Goal: Task Accomplishment & Management: Manage account settings

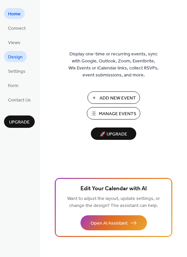
click at [14, 54] on span "Design" at bounding box center [15, 57] width 15 height 7
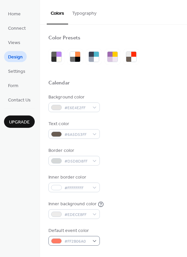
scroll to position [137, 0]
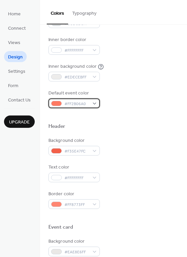
click at [95, 101] on div "#FF2B06A0" at bounding box center [73, 103] width 51 height 10
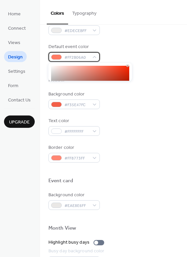
scroll to position [165, 0]
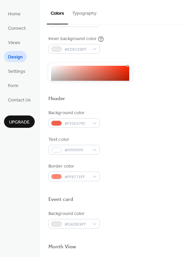
click at [151, 45] on div "Inner background color #EDECEBFF" at bounding box center [113, 44] width 130 height 18
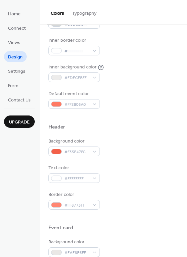
scroll to position [131, 0]
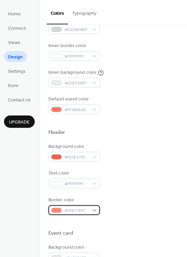
click at [92, 208] on div "#FF8773FF" at bounding box center [73, 210] width 51 height 10
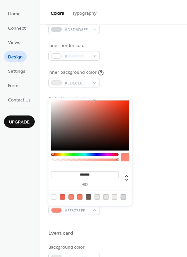
click at [96, 155] on div at bounding box center [84, 154] width 67 height 3
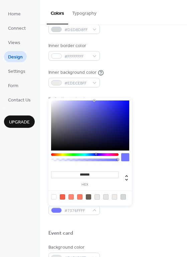
click at [90, 154] on div at bounding box center [84, 154] width 67 height 3
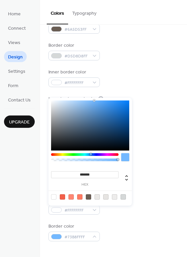
scroll to position [105, 0]
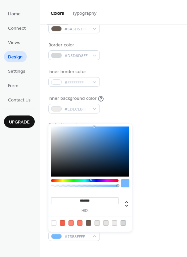
click at [99, 139] on div at bounding box center [90, 151] width 78 height 50
click at [94, 132] on div at bounding box center [90, 151] width 78 height 50
click at [91, 132] on div at bounding box center [90, 151] width 78 height 50
click at [85, 130] on div at bounding box center [90, 151] width 78 height 50
click at [83, 129] on div at bounding box center [90, 151] width 78 height 50
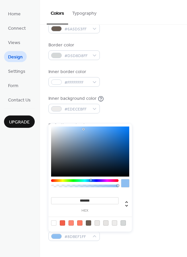
click at [82, 135] on div at bounding box center [90, 151] width 78 height 50
type input "*******"
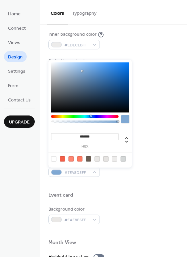
scroll to position [169, 0]
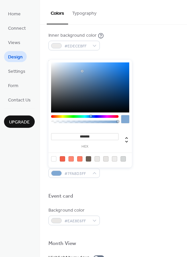
click at [126, 120] on div at bounding box center [125, 119] width 8 height 8
click at [93, 174] on div "#7FA8D3FF" at bounding box center [73, 173] width 51 height 10
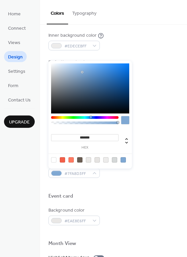
click at [125, 182] on div at bounding box center [113, 185] width 130 height 15
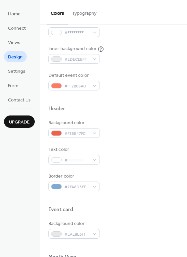
scroll to position [151, 0]
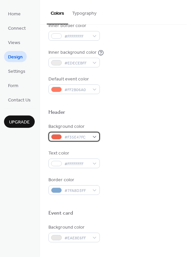
click at [92, 137] on div "#F35E47FC" at bounding box center [73, 137] width 51 height 10
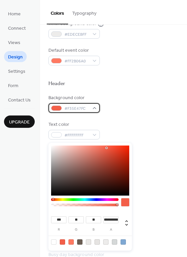
scroll to position [186, 0]
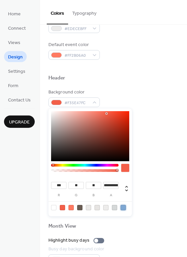
click at [122, 207] on div at bounding box center [122, 207] width 5 height 5
type input "***"
type input "*"
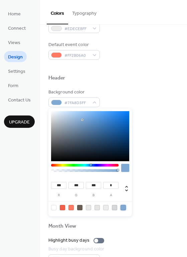
click at [143, 169] on div at bounding box center [113, 167] width 130 height 15
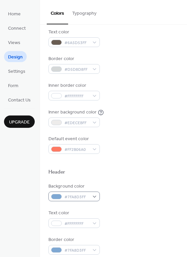
scroll to position [90, 0]
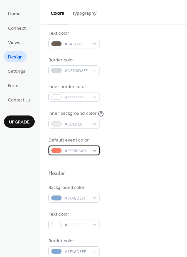
click at [93, 153] on div "#FF2B06A0" at bounding box center [73, 150] width 51 height 10
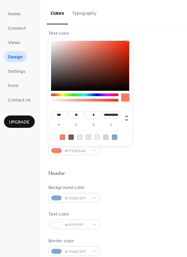
click at [114, 137] on div at bounding box center [114, 136] width 5 height 5
type input "***"
type input "*"
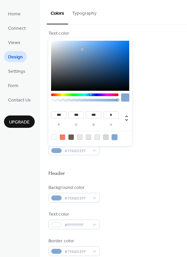
click at [145, 176] on div "Header" at bounding box center [113, 174] width 130 height 9
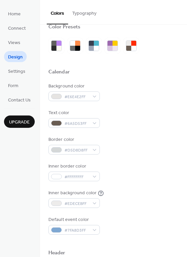
scroll to position [0, 0]
